Goal: Information Seeking & Learning: Check status

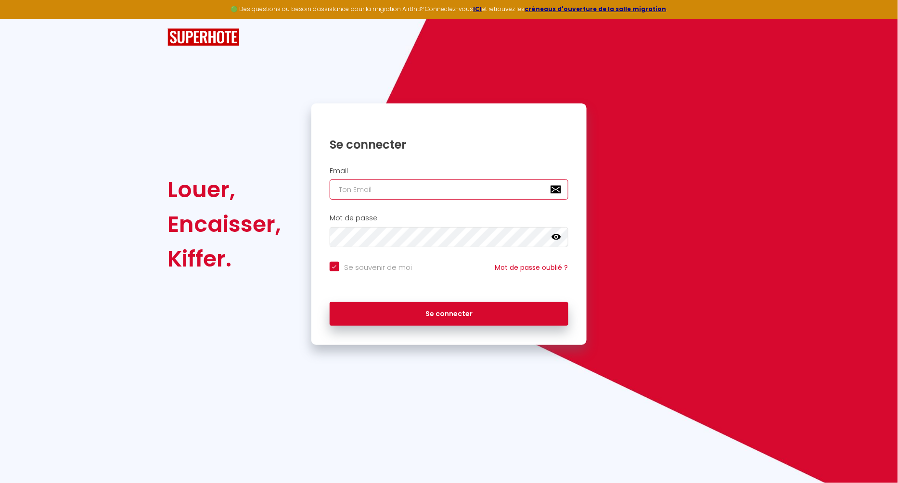
type input "[EMAIL_ADDRESS][DOMAIN_NAME]"
click at [433, 199] on input "[EMAIL_ADDRESS][DOMAIN_NAME]" at bounding box center [449, 190] width 239 height 20
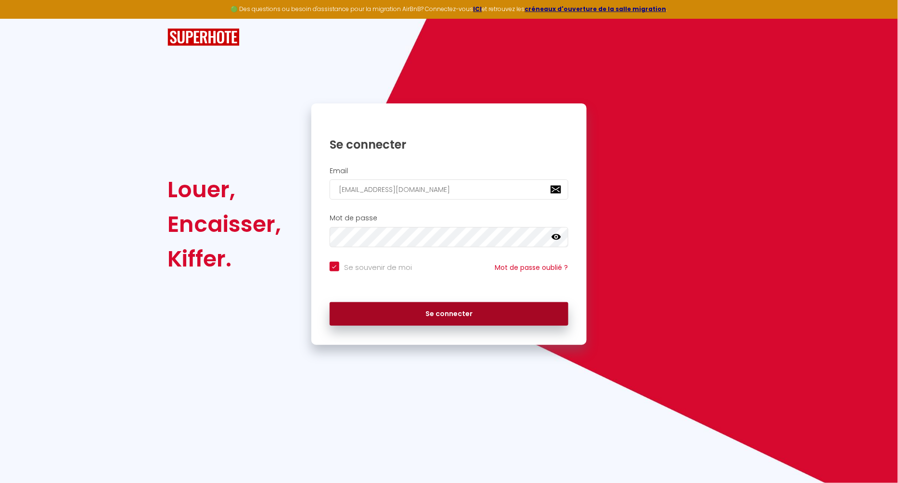
click at [356, 317] on button "Se connecter" at bounding box center [449, 314] width 239 height 24
checkbox input "true"
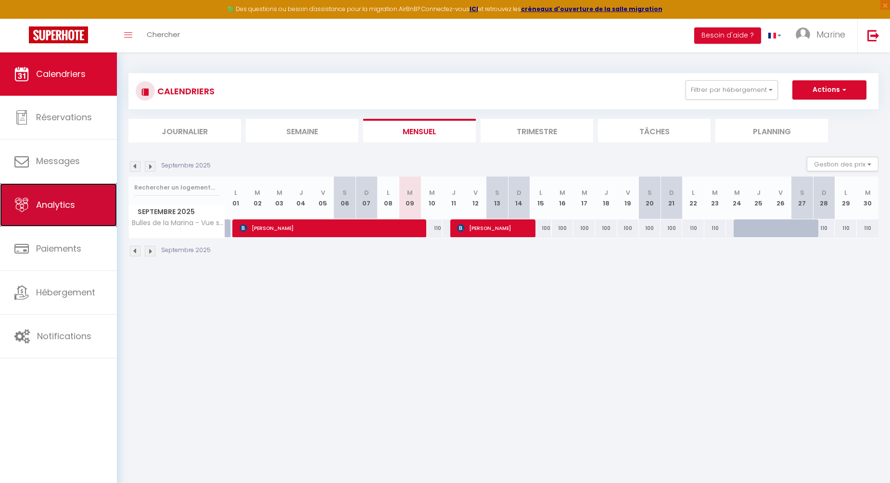
click at [61, 210] on link "Analytics" at bounding box center [58, 204] width 117 height 43
select select "2025"
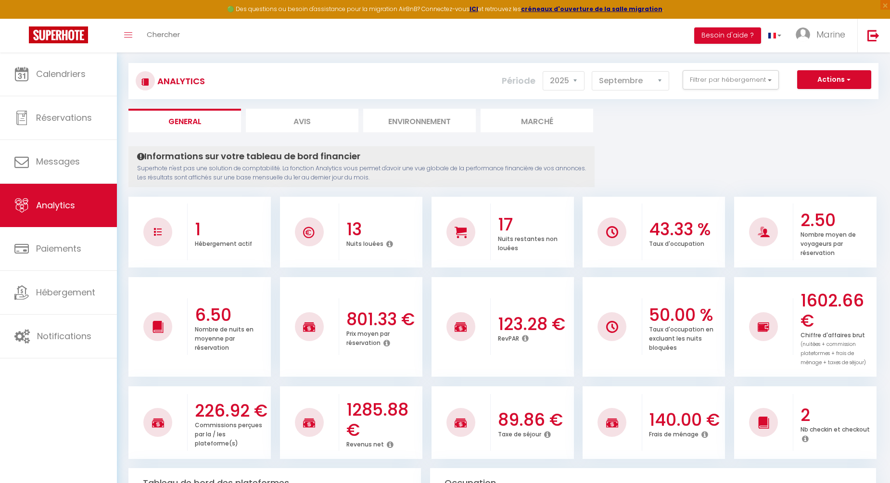
scroll to position [11, 0]
click at [622, 81] on select "[PERSON_NAME] Mars [PERSON_NAME] Juin Juillet Août Septembre Octobre Novembre D…" at bounding box center [630, 79] width 77 height 19
click at [593, 70] on select "[PERSON_NAME] Mars [PERSON_NAME] Juin Juillet Août Septembre Octobre Novembre D…" at bounding box center [630, 79] width 77 height 19
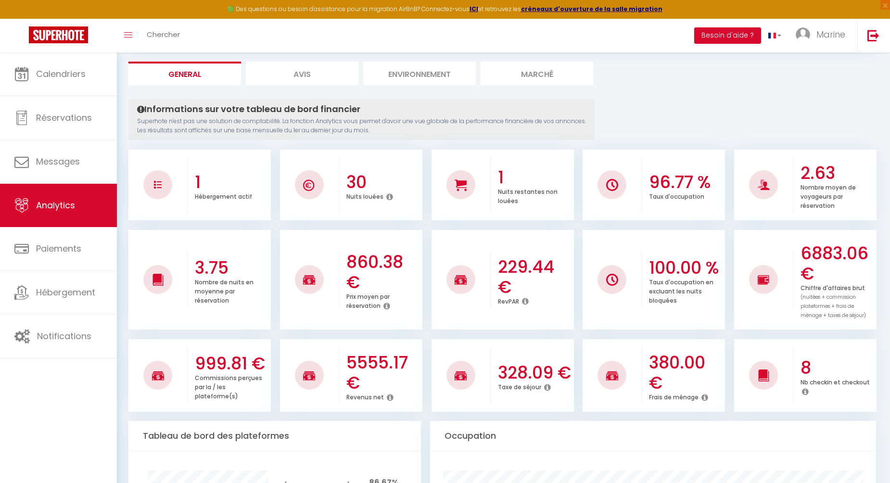
scroll to position [0, 0]
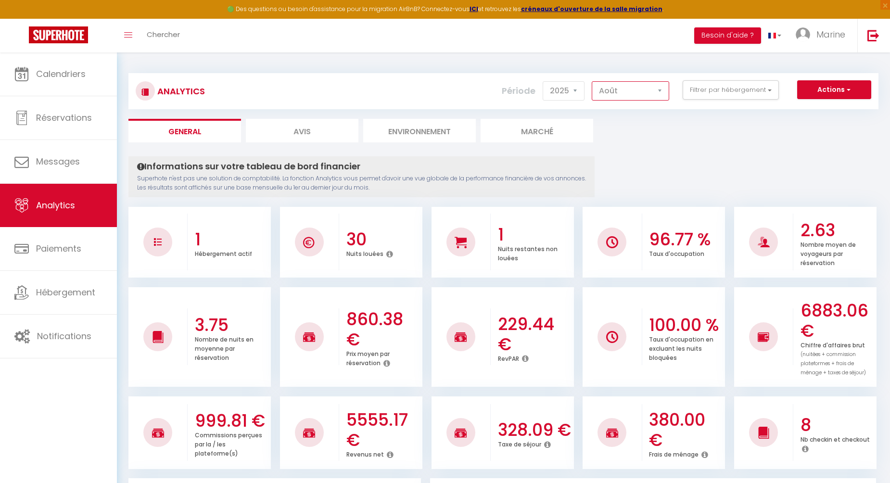
click at [643, 92] on select "[PERSON_NAME] Mars [PERSON_NAME] Juin Juillet Août Septembre Octobre Novembre D…" at bounding box center [630, 90] width 77 height 19
click at [615, 90] on select "[PERSON_NAME] Mars [PERSON_NAME] Juin Juillet Août Septembre Octobre Novembre D…" at bounding box center [630, 90] width 77 height 19
select select "7"
click at [593, 81] on select "[PERSON_NAME] Mars [PERSON_NAME] Juin Juillet Août Septembre Octobre Novembre D…" at bounding box center [630, 90] width 77 height 19
